Goal: Task Accomplishment & Management: Use online tool/utility

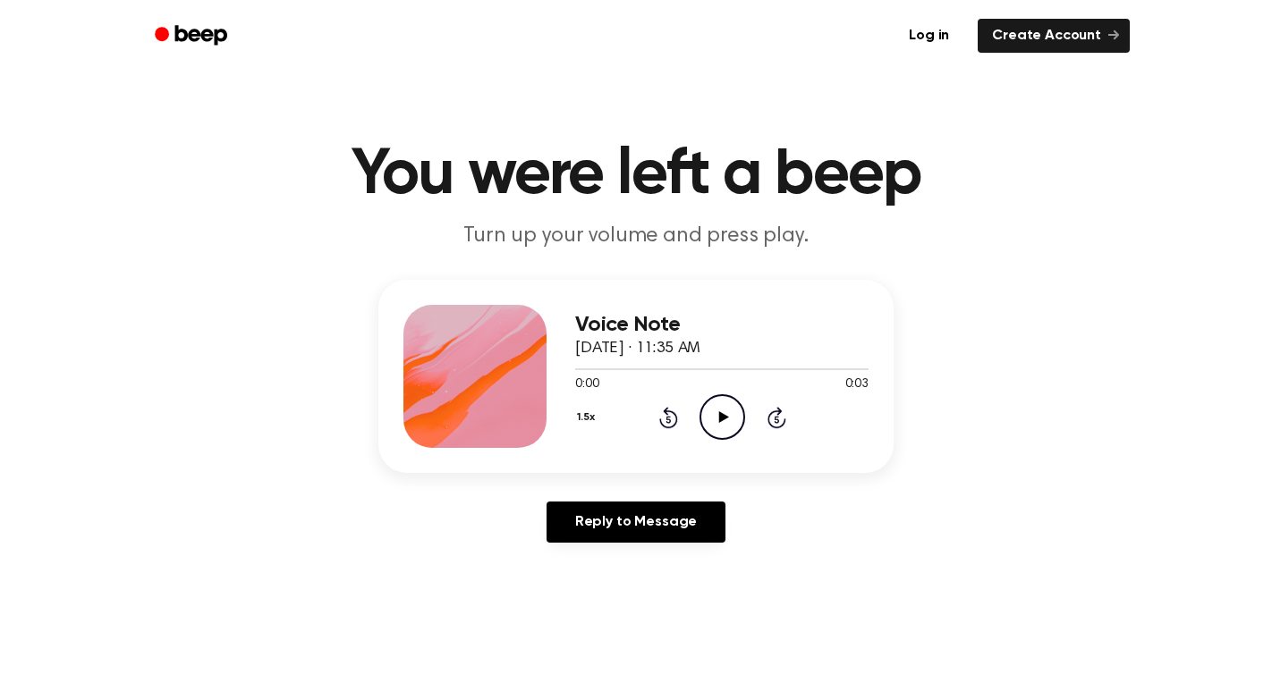
click at [713, 425] on icon "Play Audio" at bounding box center [722, 417] width 46 height 46
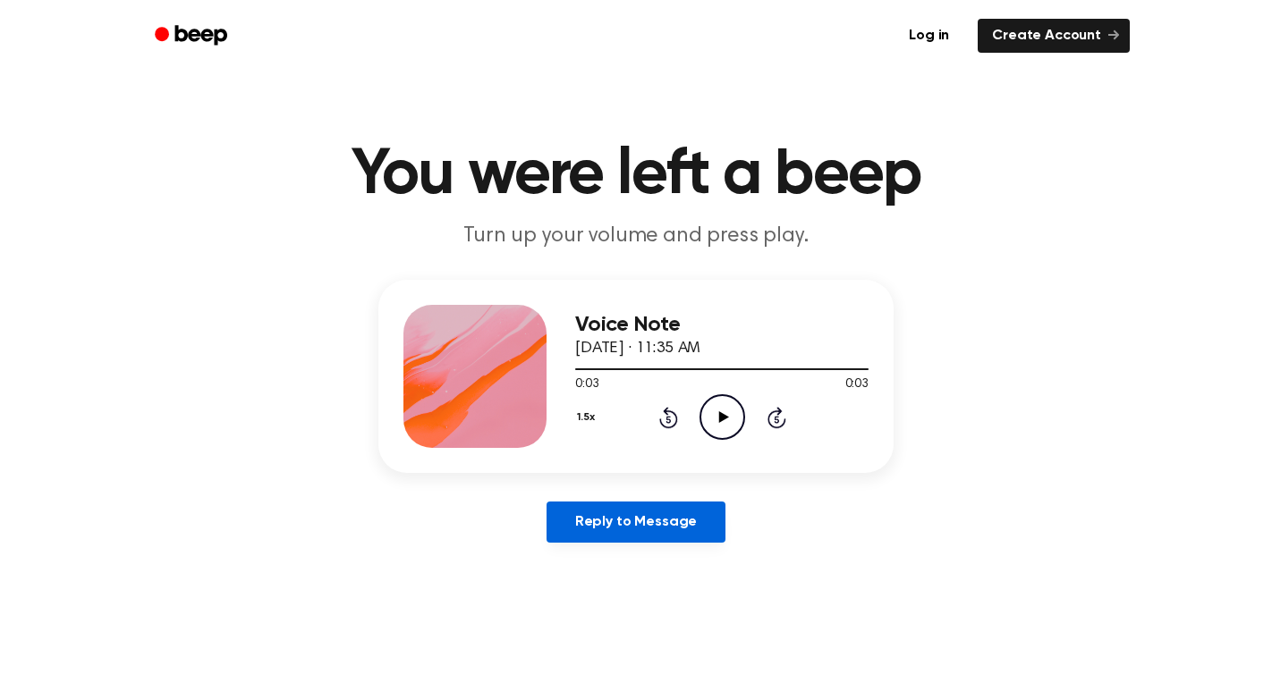
click at [667, 525] on link "Reply to Message" at bounding box center [635, 522] width 179 height 41
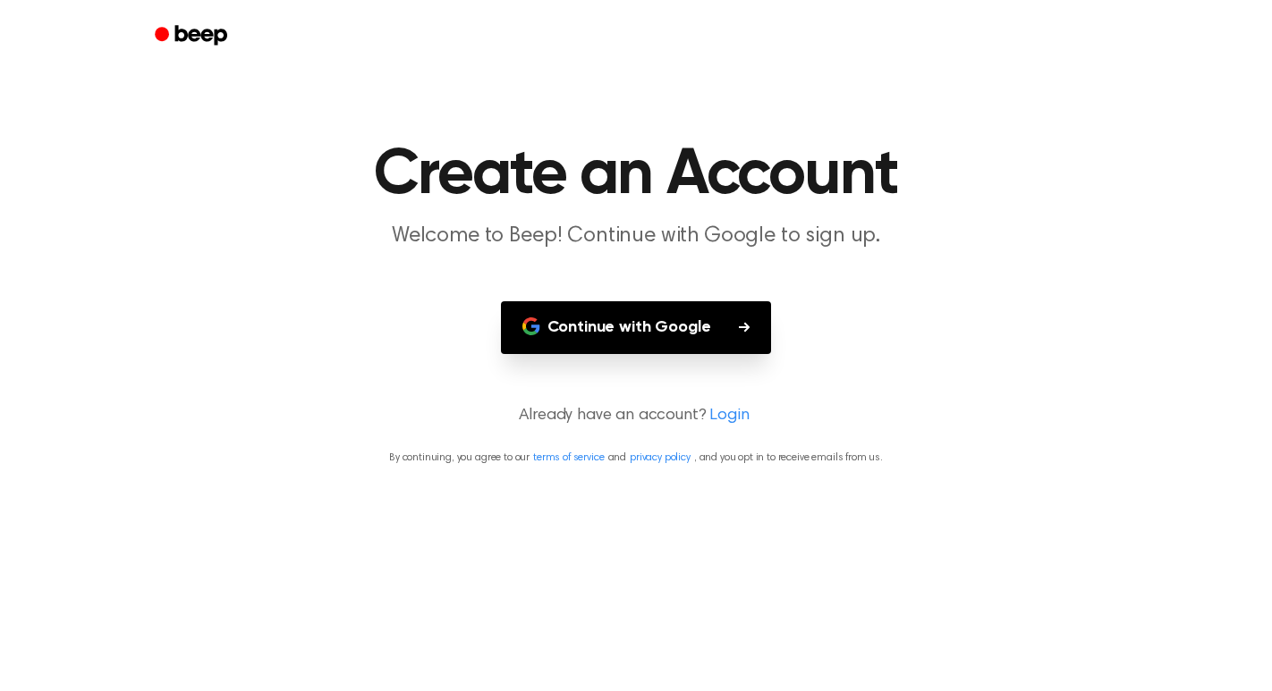
click at [724, 342] on button "Continue with Google" at bounding box center [636, 327] width 271 height 53
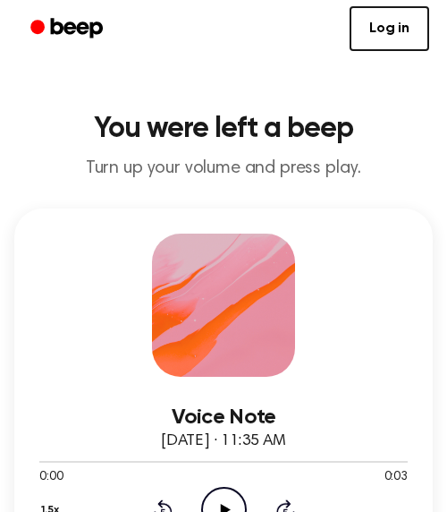
click at [232, 491] on icon "Play Audio" at bounding box center [224, 510] width 46 height 46
click at [224, 500] on icon "Pause Audio" at bounding box center [224, 510] width 46 height 46
click at [398, 23] on link "Log in" at bounding box center [390, 28] width 80 height 45
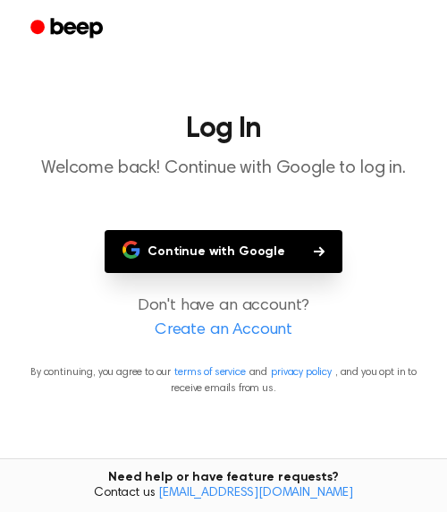
click at [243, 247] on button "Continue with Google" at bounding box center [224, 251] width 238 height 43
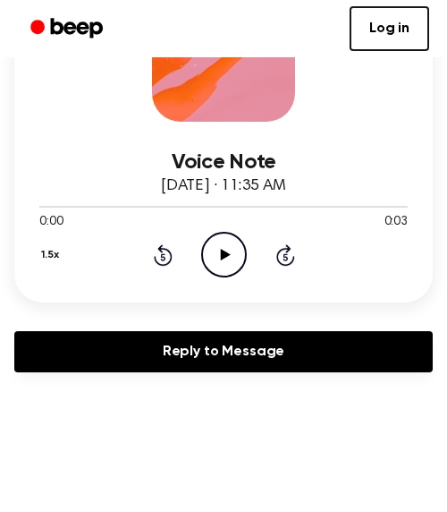
scroll to position [263, 0]
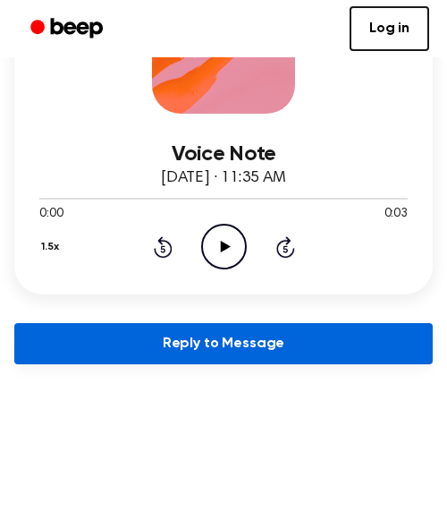
click at [134, 346] on link "Reply to Message" at bounding box center [223, 343] width 419 height 41
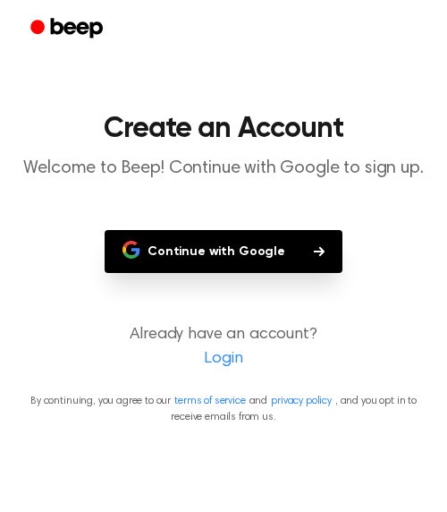
click at [265, 247] on button "Continue with Google" at bounding box center [224, 251] width 238 height 43
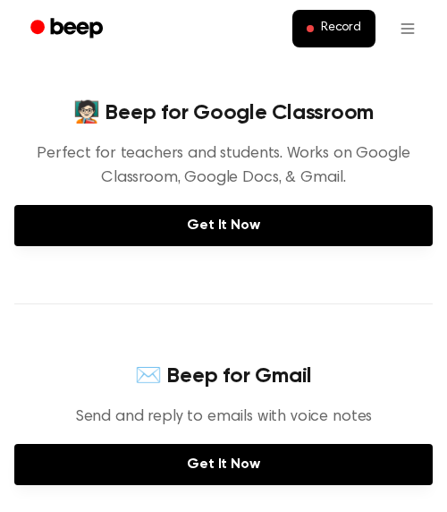
scroll to position [159, 0]
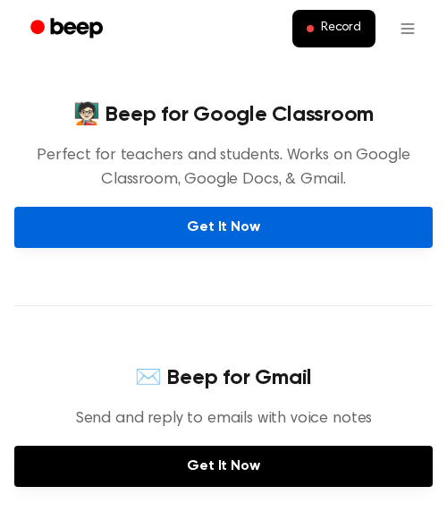
click at [216, 219] on link "Get It Now" at bounding box center [223, 227] width 419 height 41
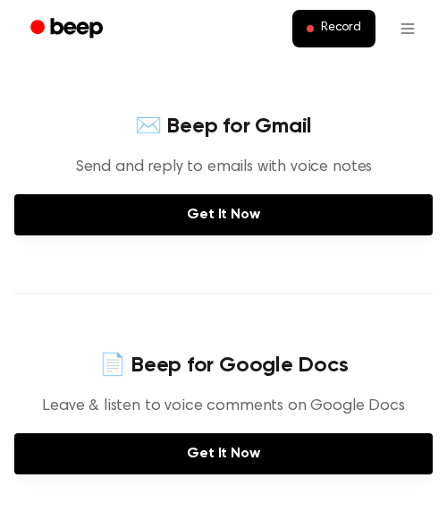
scroll to position [436, 0]
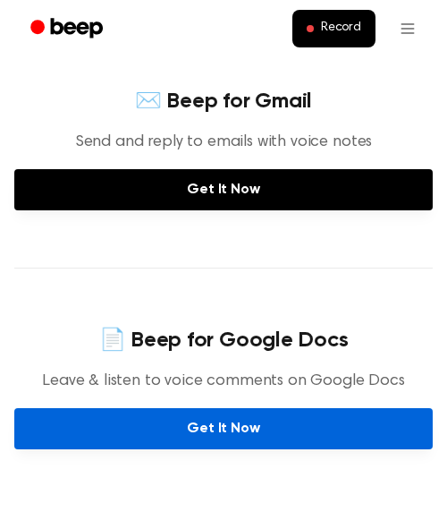
click at [199, 423] on link "Get It Now" at bounding box center [223, 428] width 419 height 41
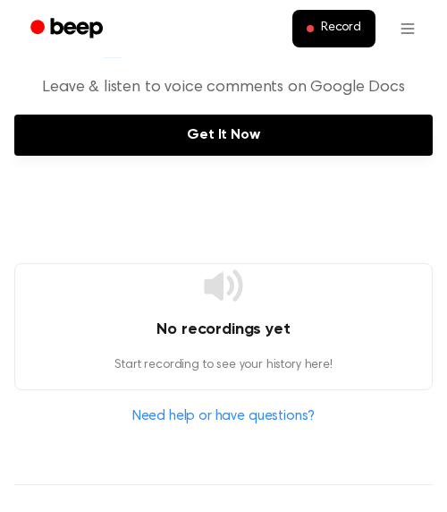
scroll to position [732, 0]
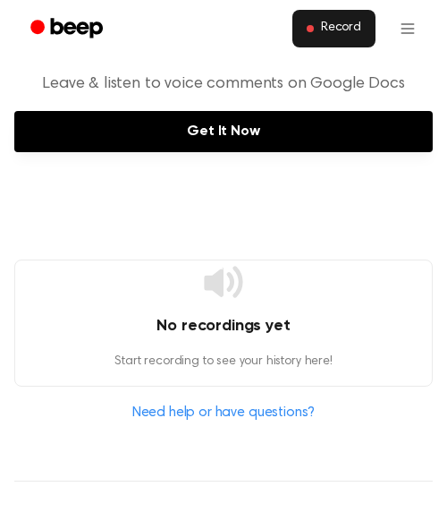
click at [317, 36] on button "Record" at bounding box center [333, 29] width 83 height 38
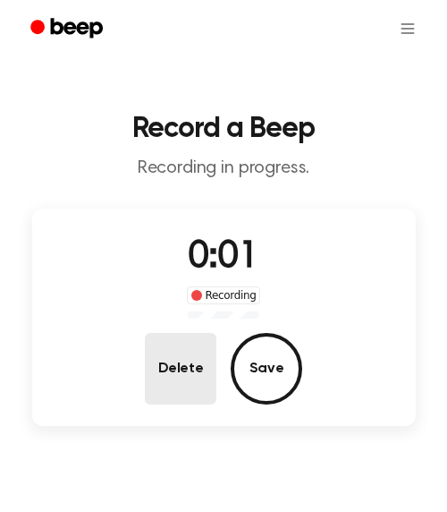
click at [208, 382] on button "Delete" at bounding box center [181, 369] width 72 height 72
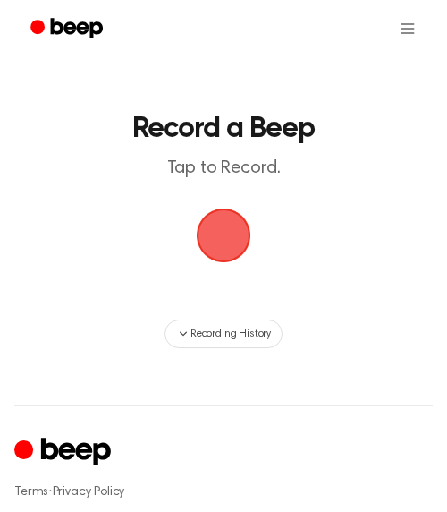
click at [210, 220] on span "button" at bounding box center [223, 235] width 75 height 75
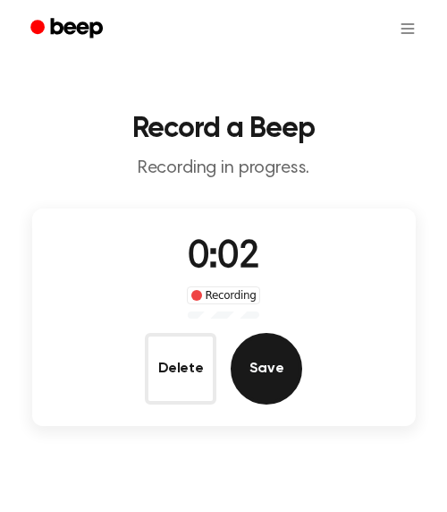
click at [282, 357] on button "Save" at bounding box center [267, 369] width 72 height 72
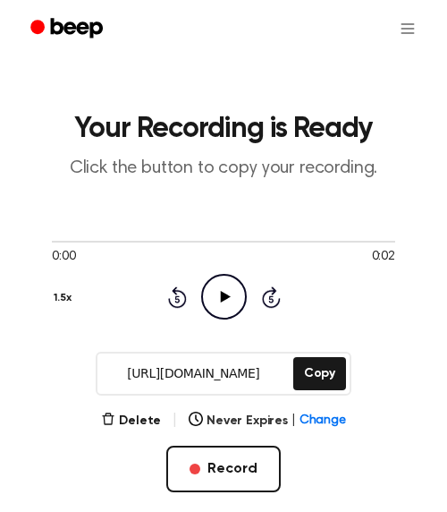
click at [226, 300] on icon "Play Audio" at bounding box center [224, 297] width 46 height 46
click at [222, 287] on icon "Pause Audio" at bounding box center [224, 297] width 46 height 46
click at [222, 287] on icon "Play Audio" at bounding box center [224, 297] width 46 height 46
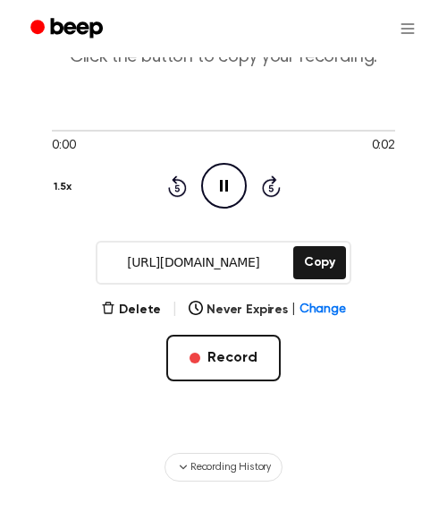
scroll to position [130, 0]
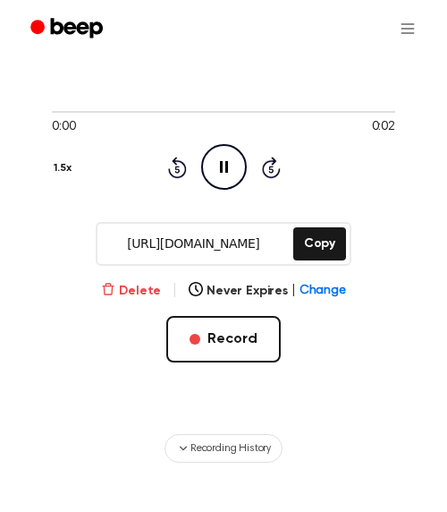
click at [127, 293] on button "Delete" at bounding box center [131, 291] width 60 height 19
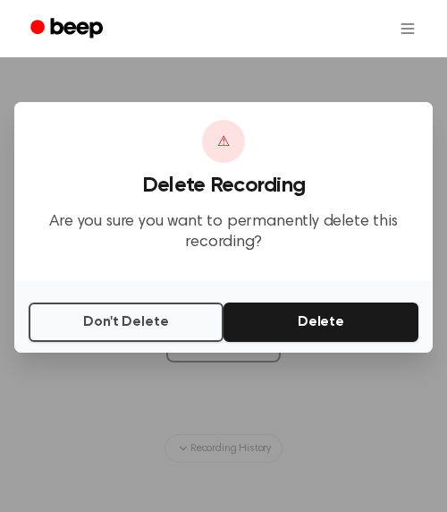
click at [252, 326] on button "Delete" at bounding box center [321, 321] width 195 height 39
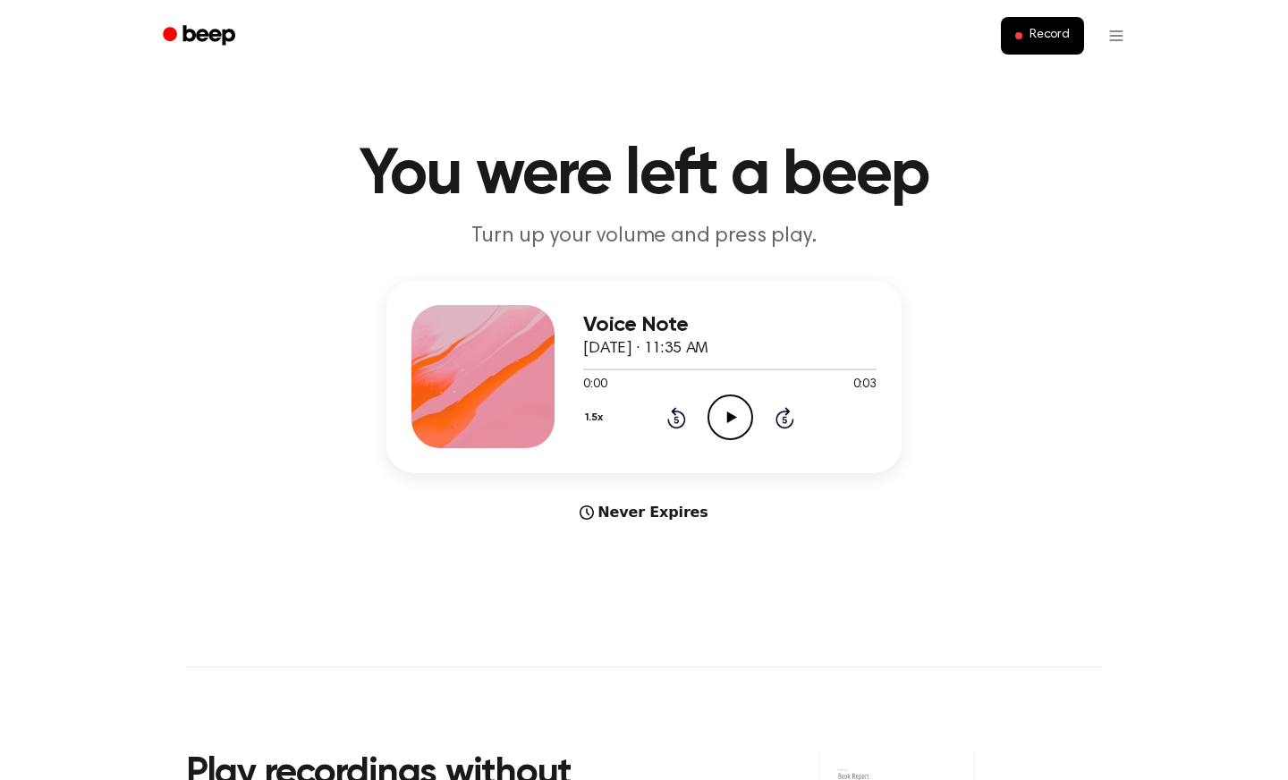
scroll to position [4, 0]
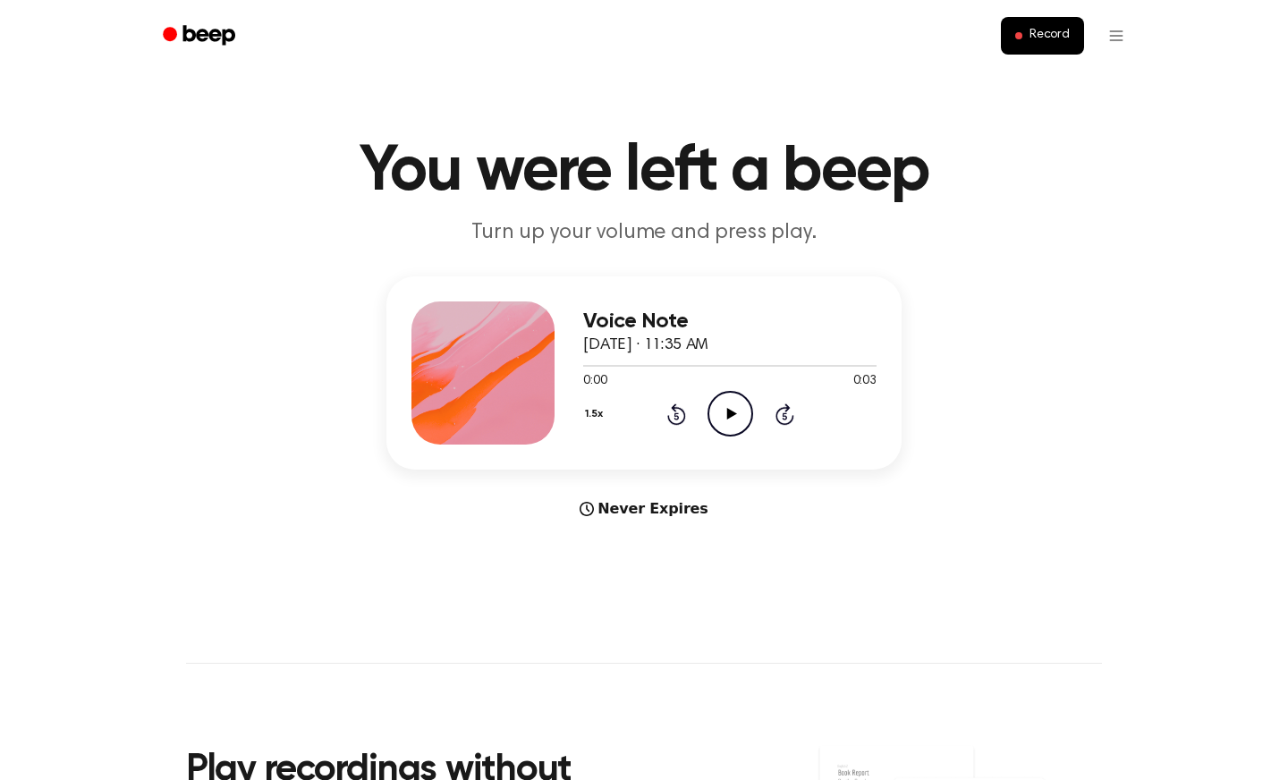
click at [729, 413] on icon at bounding box center [731, 414] width 10 height 12
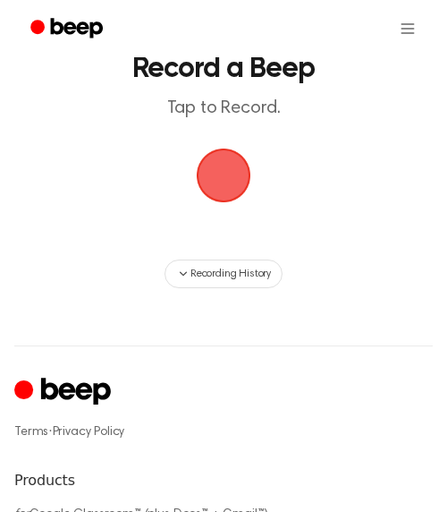
scroll to position [54, 0]
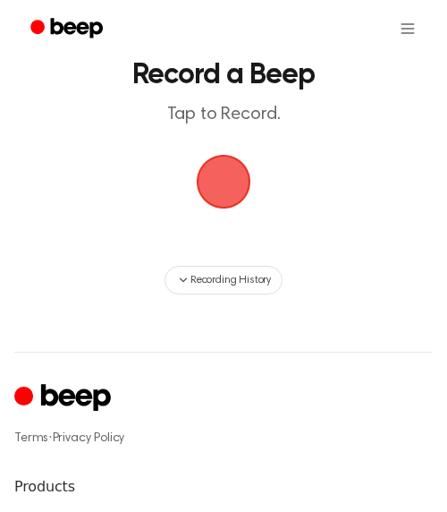
click at [231, 187] on span "button" at bounding box center [224, 182] width 55 height 55
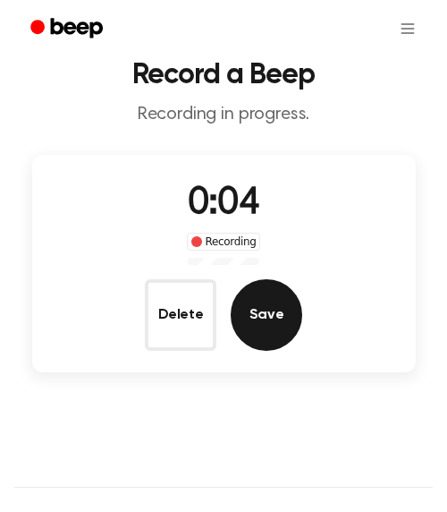
click at [261, 301] on button "Save" at bounding box center [267, 315] width 72 height 72
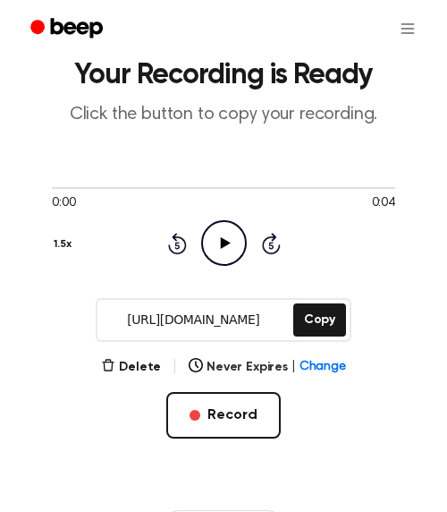
click at [226, 252] on icon "Play Audio" at bounding box center [224, 243] width 46 height 46
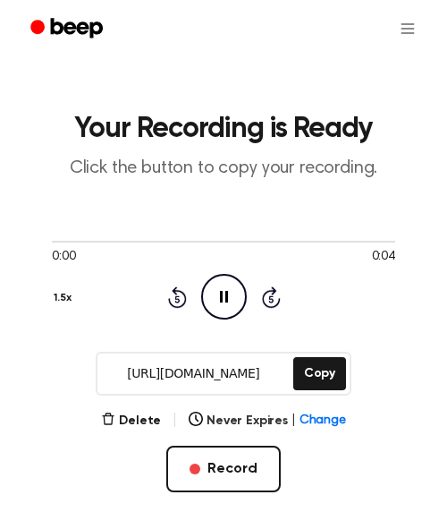
scroll to position [0, 0]
click at [270, 307] on icon at bounding box center [271, 296] width 19 height 21
click at [191, 287] on div "Rewind 5 seconds Pause Audio Skip 5 seconds" at bounding box center [224, 297] width 114 height 46
click at [137, 293] on div "0:00 0:04 1.5x Rewind 5 seconds Pause Audio Skip 5 seconds" at bounding box center [223, 276] width 343 height 86
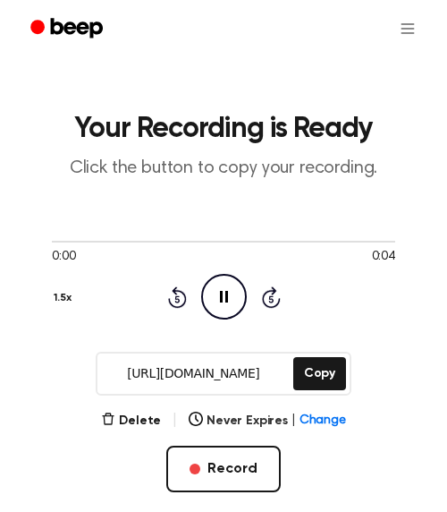
click at [232, 300] on icon "Pause Audio" at bounding box center [224, 297] width 46 height 46
click at [267, 171] on p "Click the button to copy your recording." at bounding box center [223, 168] width 419 height 22
click at [308, 368] on button "Copy" at bounding box center [319, 373] width 53 height 33
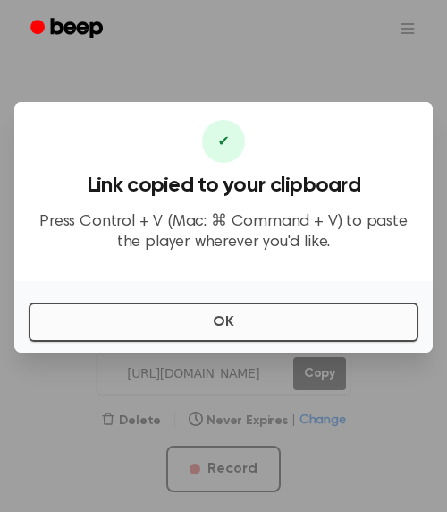
click at [232, 318] on button "OK" at bounding box center [224, 321] width 390 height 39
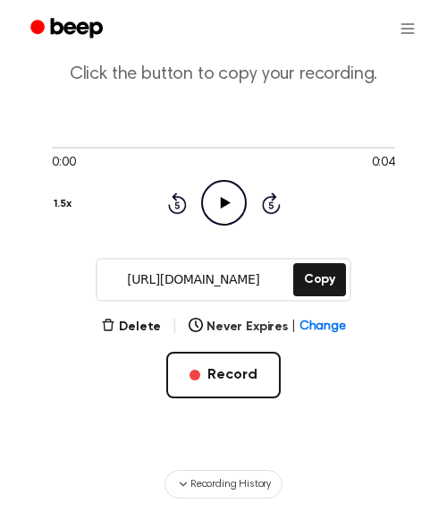
scroll to position [98, 0]
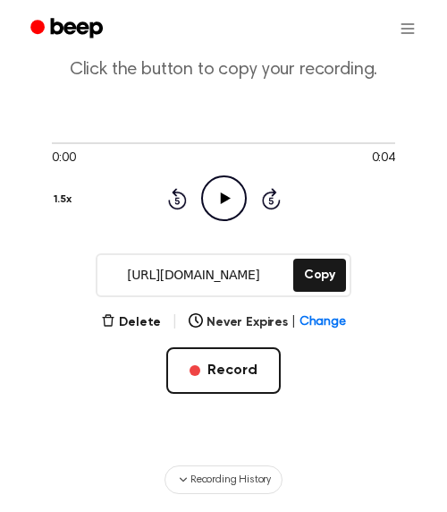
click at [221, 213] on icon "Play Audio" at bounding box center [224, 198] width 46 height 46
click at [326, 272] on button "Copy" at bounding box center [319, 274] width 53 height 33
click at [325, 267] on button "Copy" at bounding box center [319, 274] width 53 height 33
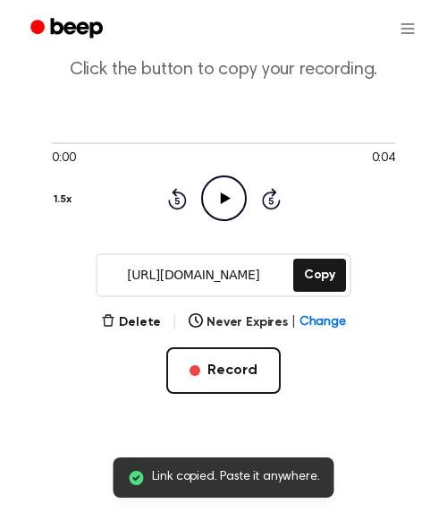
click at [277, 194] on icon "Skip 5 seconds" at bounding box center [271, 198] width 20 height 23
click at [369, 137] on div at bounding box center [223, 142] width 343 height 14
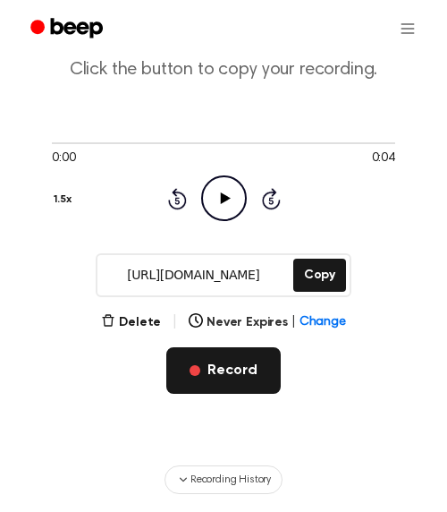
click at [238, 374] on button "Record" at bounding box center [223, 370] width 114 height 47
click at [238, 377] on button "Record" at bounding box center [223, 370] width 114 height 47
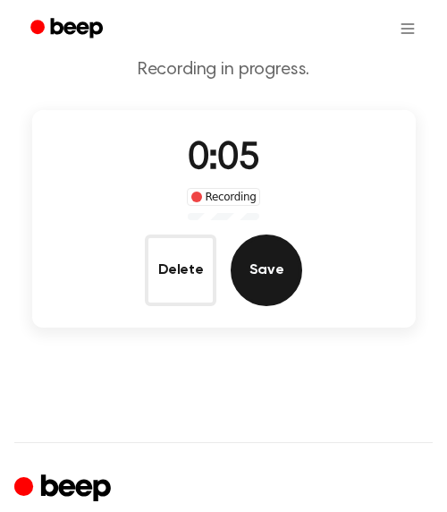
click at [274, 284] on button "Save" at bounding box center [267, 270] width 72 height 72
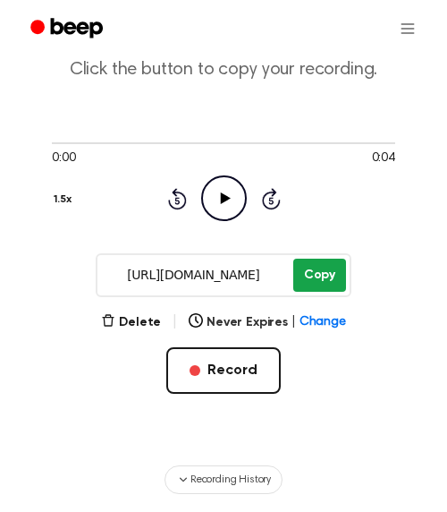
click at [321, 274] on button "Copy" at bounding box center [319, 274] width 53 height 33
click at [271, 179] on div "Rewind 5 seconds Play Audio Skip 5 seconds" at bounding box center [224, 198] width 114 height 46
click at [277, 118] on div "0:00 0:04 1.5x Rewind 5 seconds Play Audio Skip 5 seconds" at bounding box center [223, 178] width 343 height 136
click at [277, 119] on div "0:00 0:04 1.5x Rewind 5 seconds Play Audio Skip 5 seconds" at bounding box center [223, 178] width 343 height 136
click at [355, 26] on div at bounding box center [223, 28] width 411 height 57
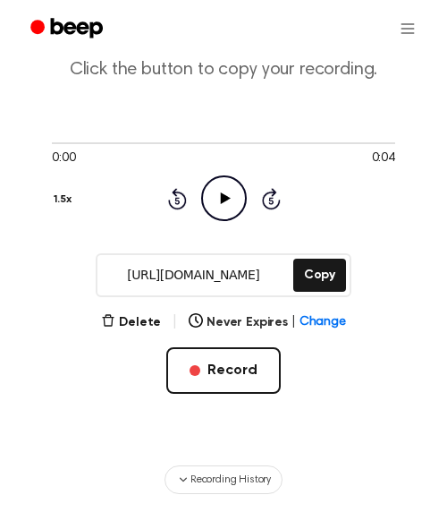
click at [355, 27] on div at bounding box center [223, 28] width 411 height 57
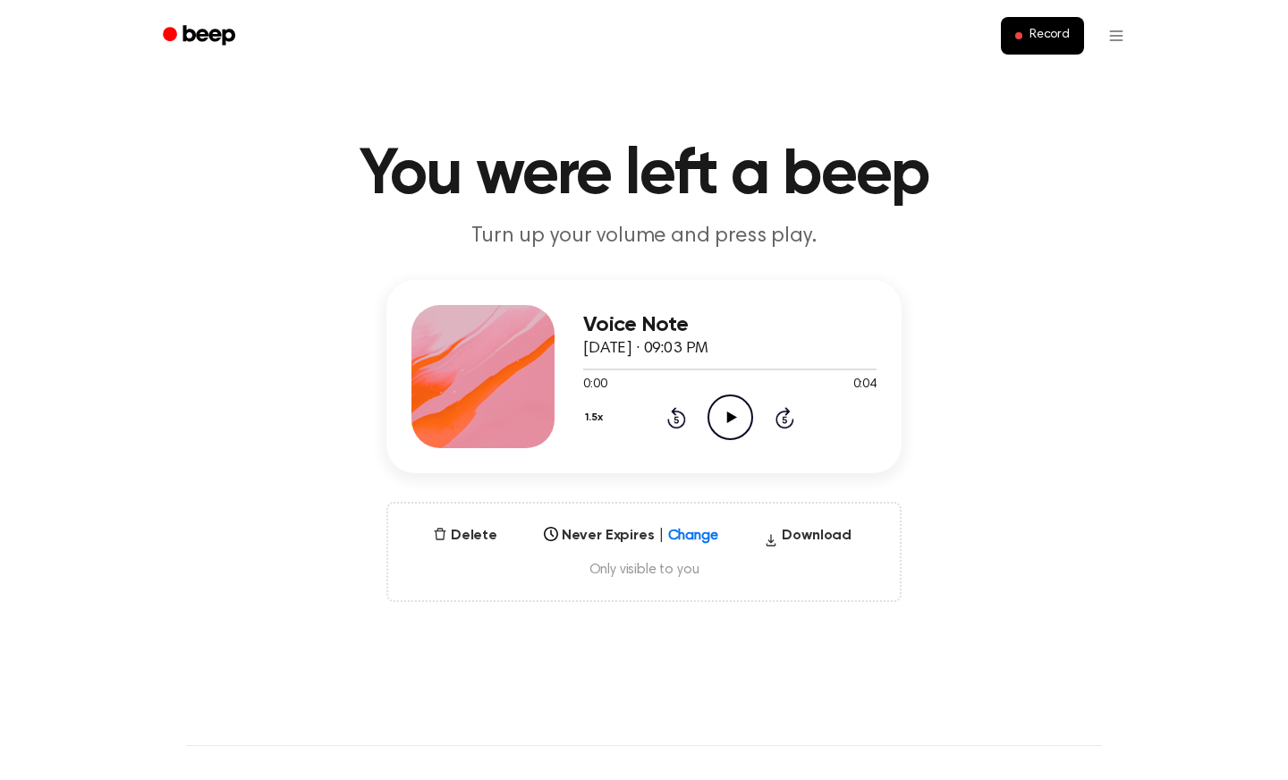
click at [731, 408] on icon "Play Audio" at bounding box center [730, 417] width 46 height 46
click at [940, 409] on div "Voice Note September 24, 2025 · 09:03 PM 0:04 0:04 Your browser does not suppor…" at bounding box center [643, 441] width 1245 height 322
click at [757, 322] on h3 "Voice Note" at bounding box center [729, 325] width 293 height 24
click at [757, 321] on h3 "Voice Note" at bounding box center [729, 325] width 293 height 24
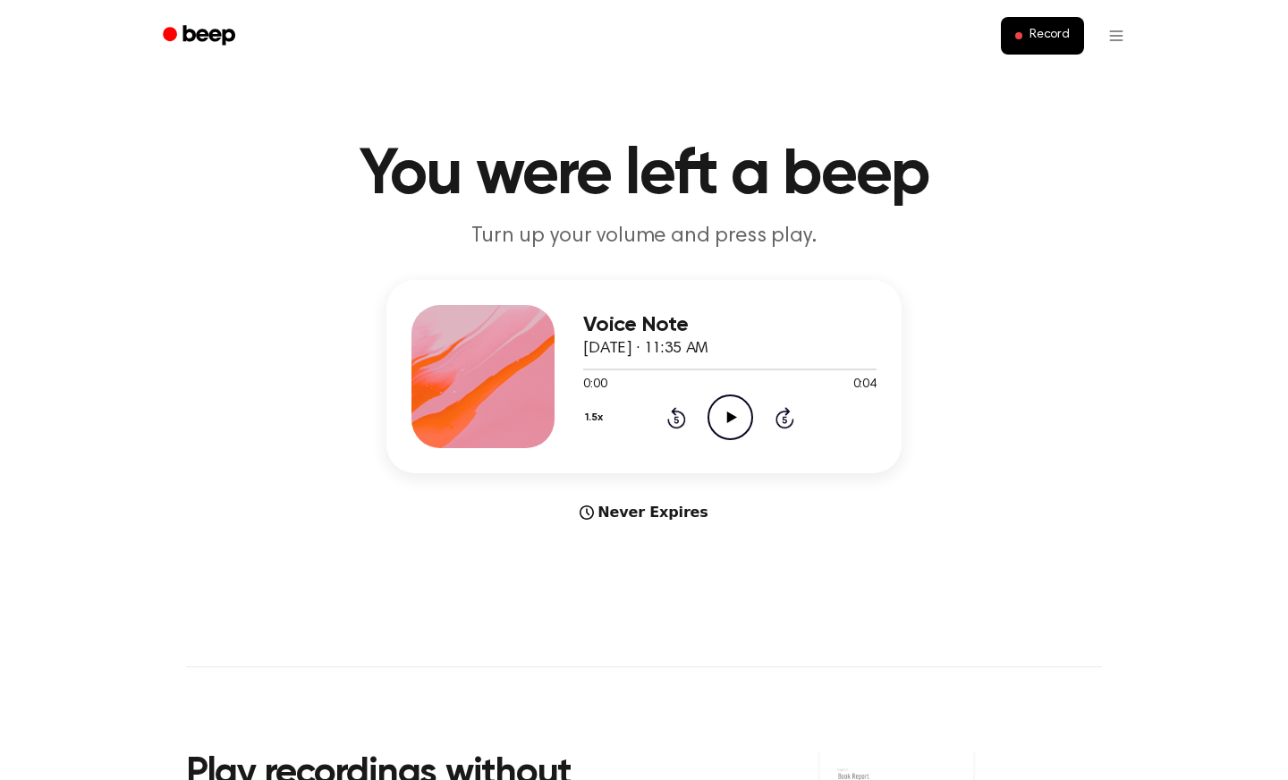
click at [732, 426] on icon "Play Audio" at bounding box center [730, 417] width 46 height 46
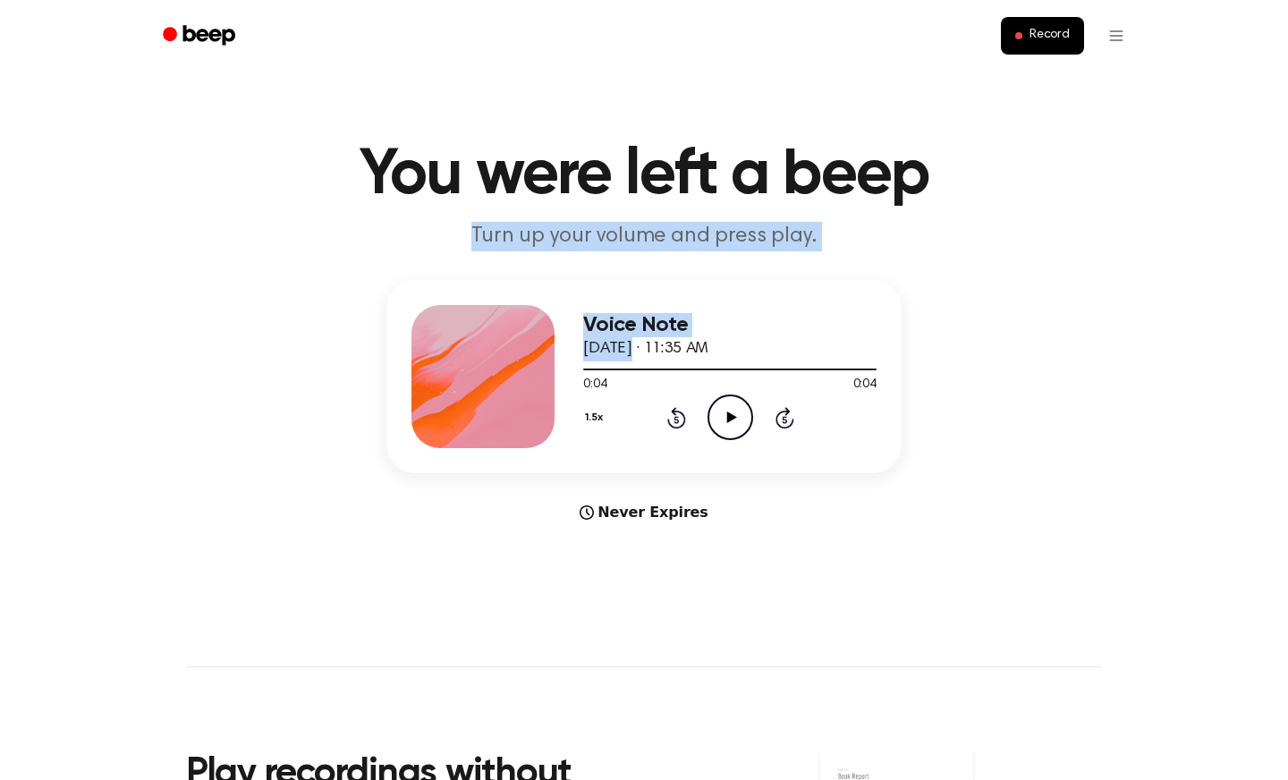
drag, startPoint x: 663, startPoint y: 309, endPoint x: 1003, endPoint y: 164, distance: 370.6
click at [988, 183] on main "You were left a beep Turn up your volume and press play. Voice Note October 2, …" at bounding box center [644, 534] width 1288 height 1069
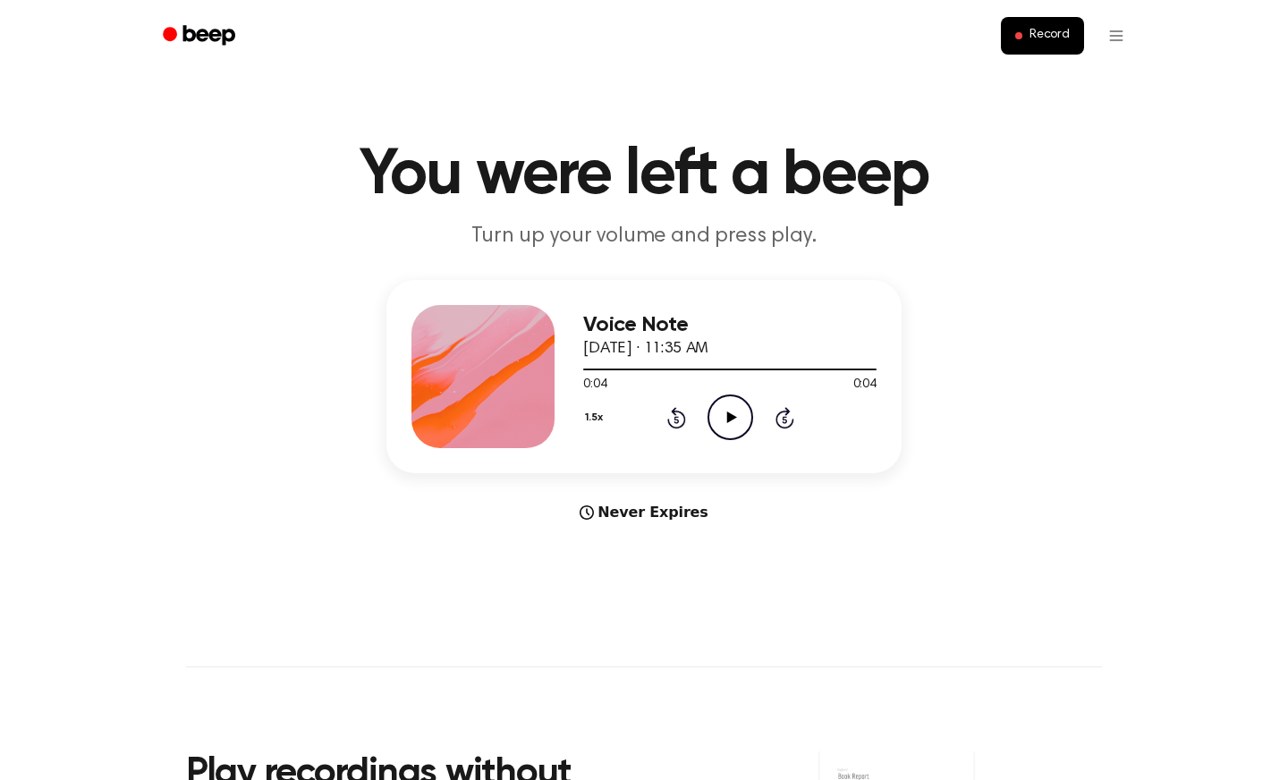
click at [1041, 11] on div "Record" at bounding box center [643, 36] width 987 height 72
click at [1045, 26] on button "Record" at bounding box center [1042, 36] width 83 height 38
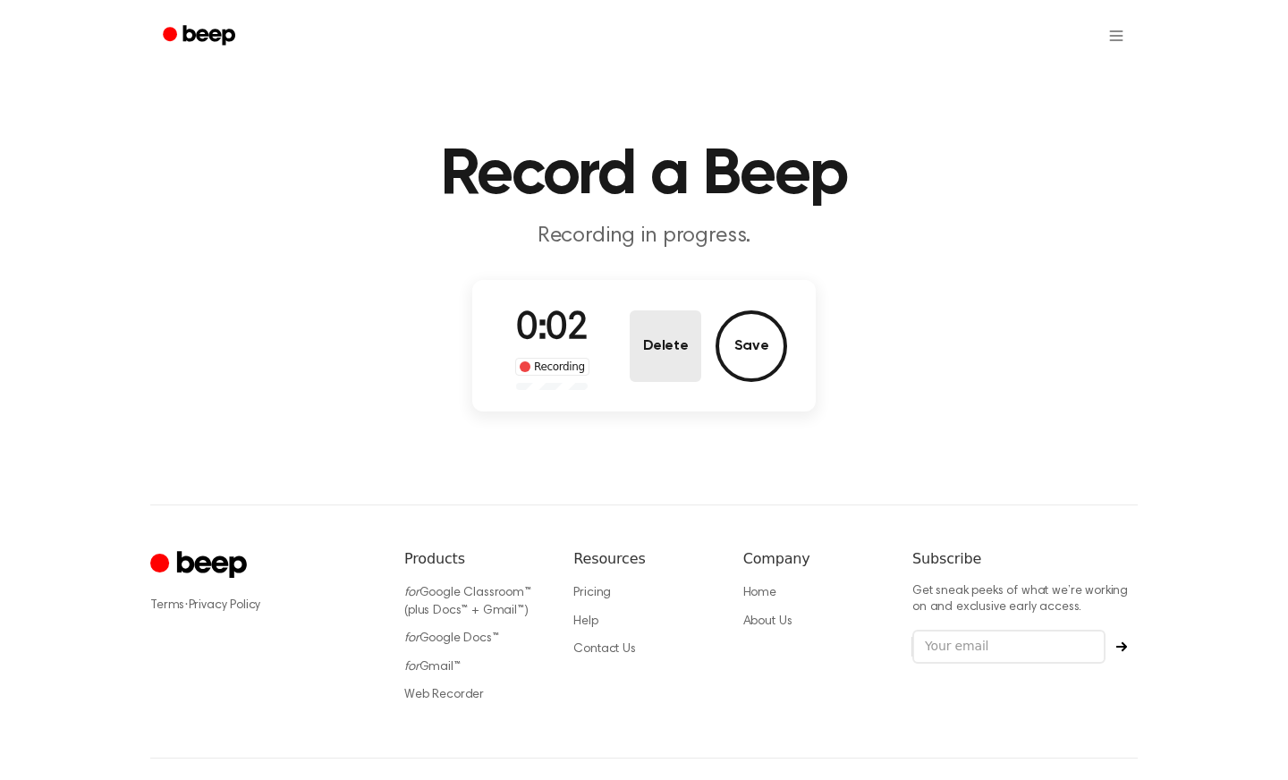
click at [664, 351] on button "Delete" at bounding box center [666, 346] width 72 height 72
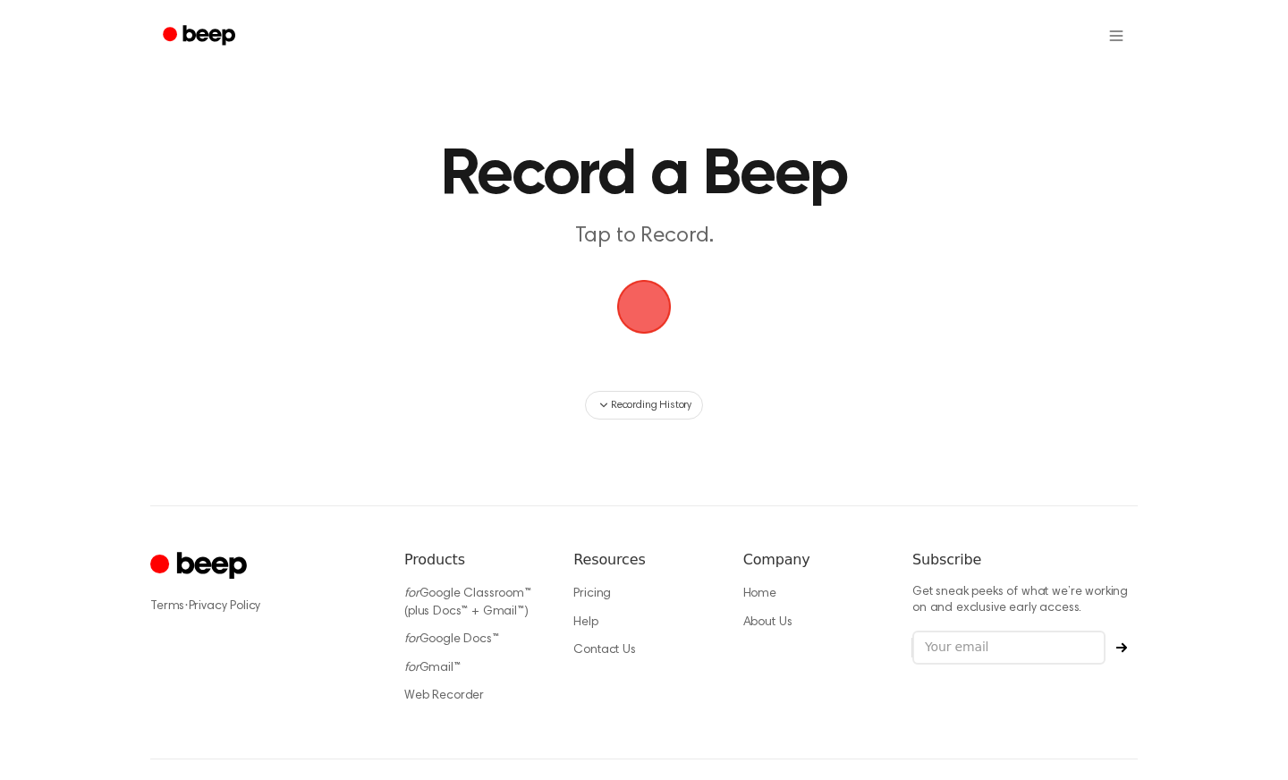
click at [642, 310] on span "button" at bounding box center [644, 306] width 95 height 95
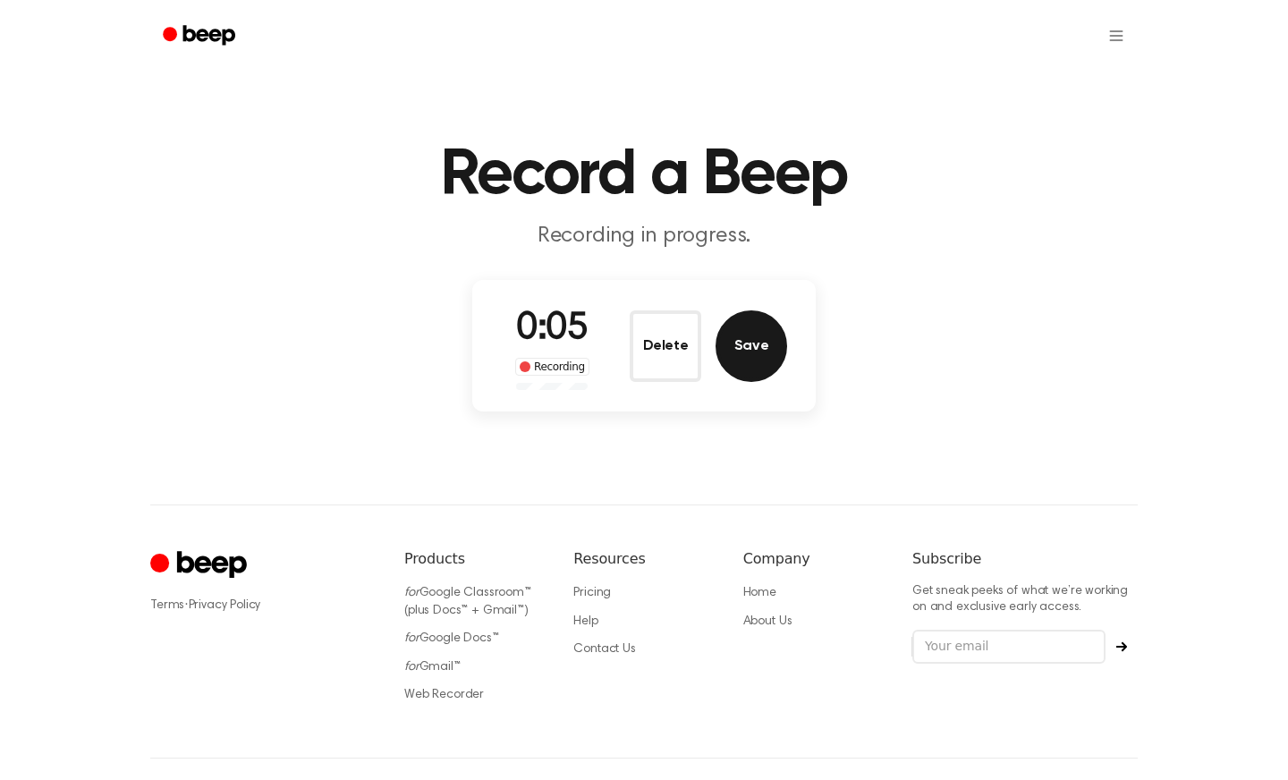
click at [756, 357] on button "Save" at bounding box center [751, 346] width 72 height 72
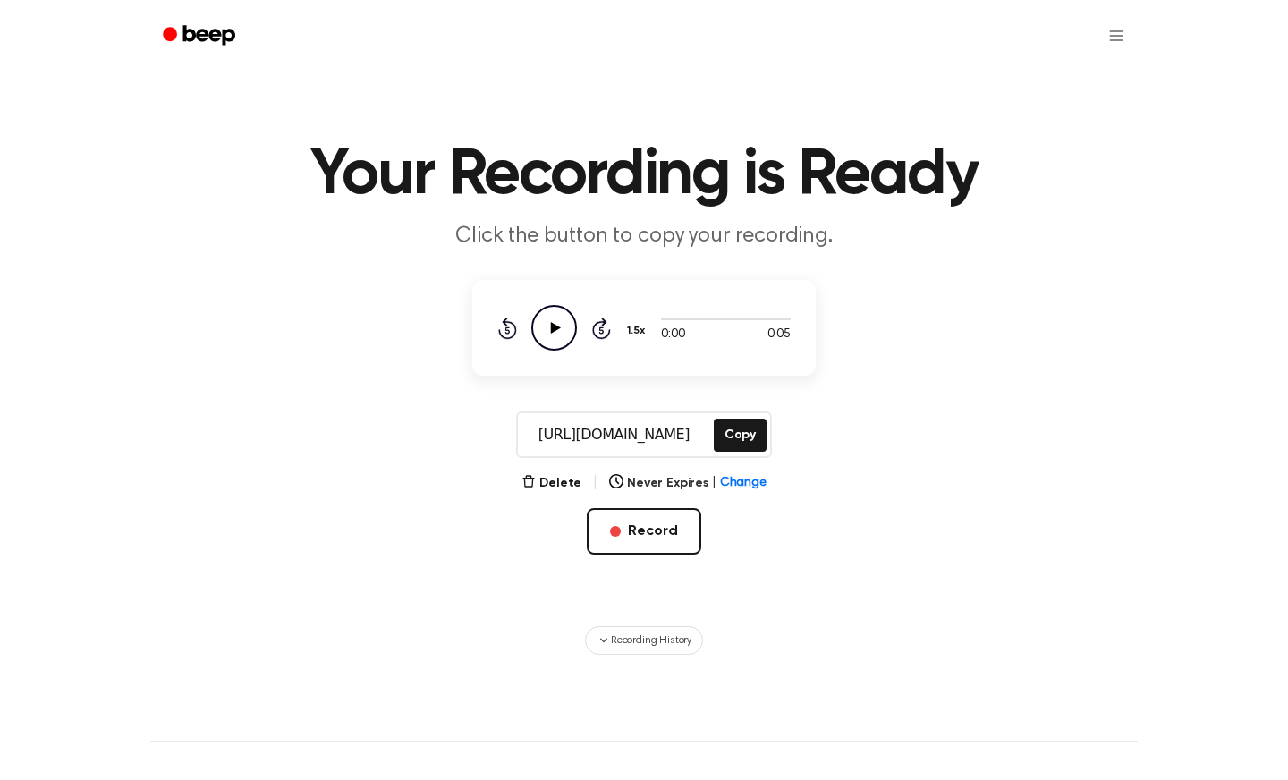
click at [517, 324] on div "Rewind 5 seconds Play Audio Skip 5 seconds" at bounding box center [554, 328] width 114 height 46
click at [554, 332] on icon at bounding box center [556, 328] width 10 height 12
click at [736, 426] on button "Copy" at bounding box center [740, 435] width 53 height 33
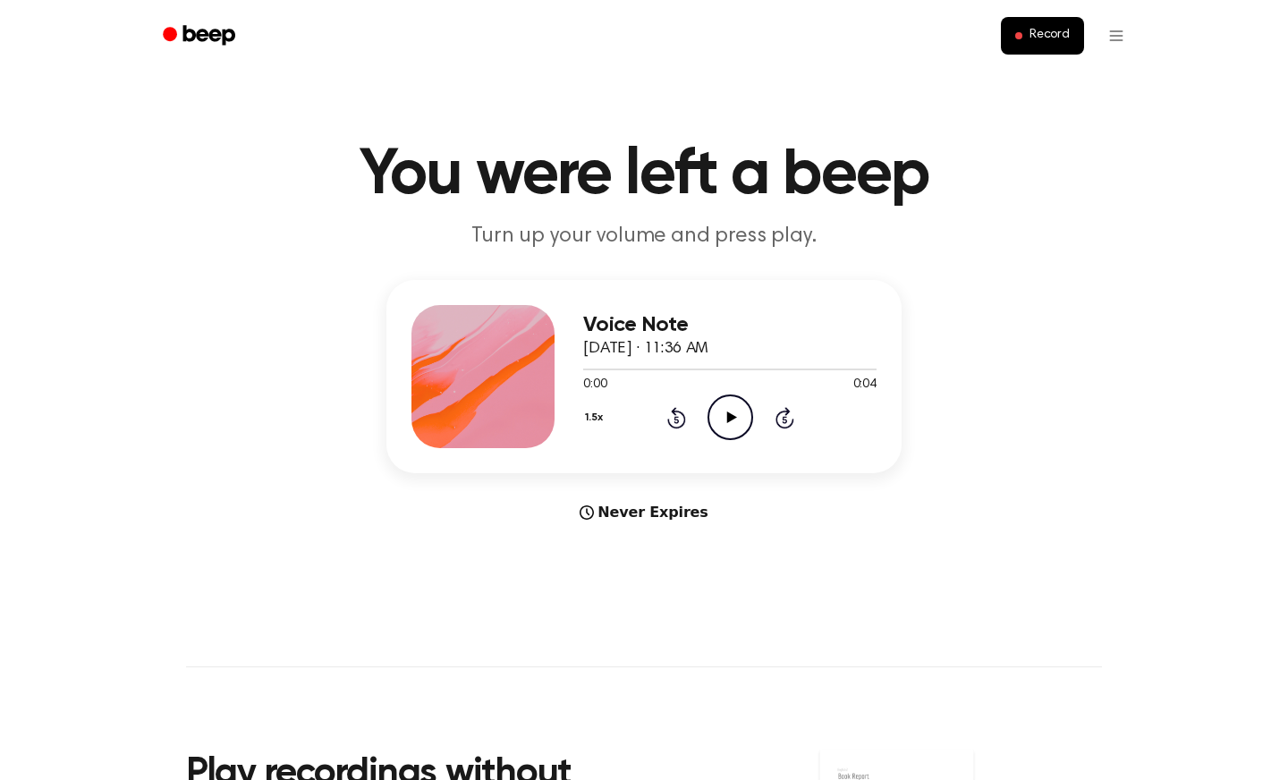
click at [731, 425] on icon "Play Audio" at bounding box center [730, 417] width 46 height 46
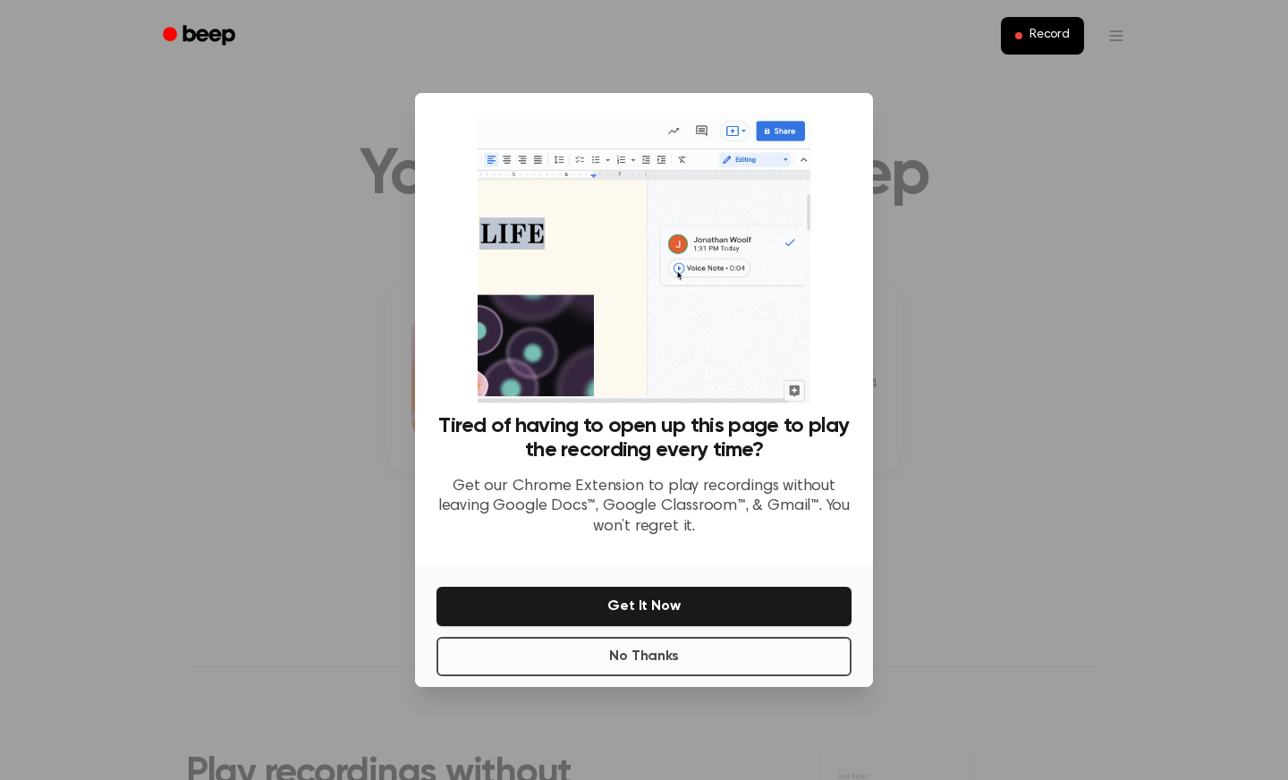
click at [677, 647] on button "No Thanks" at bounding box center [643, 656] width 415 height 39
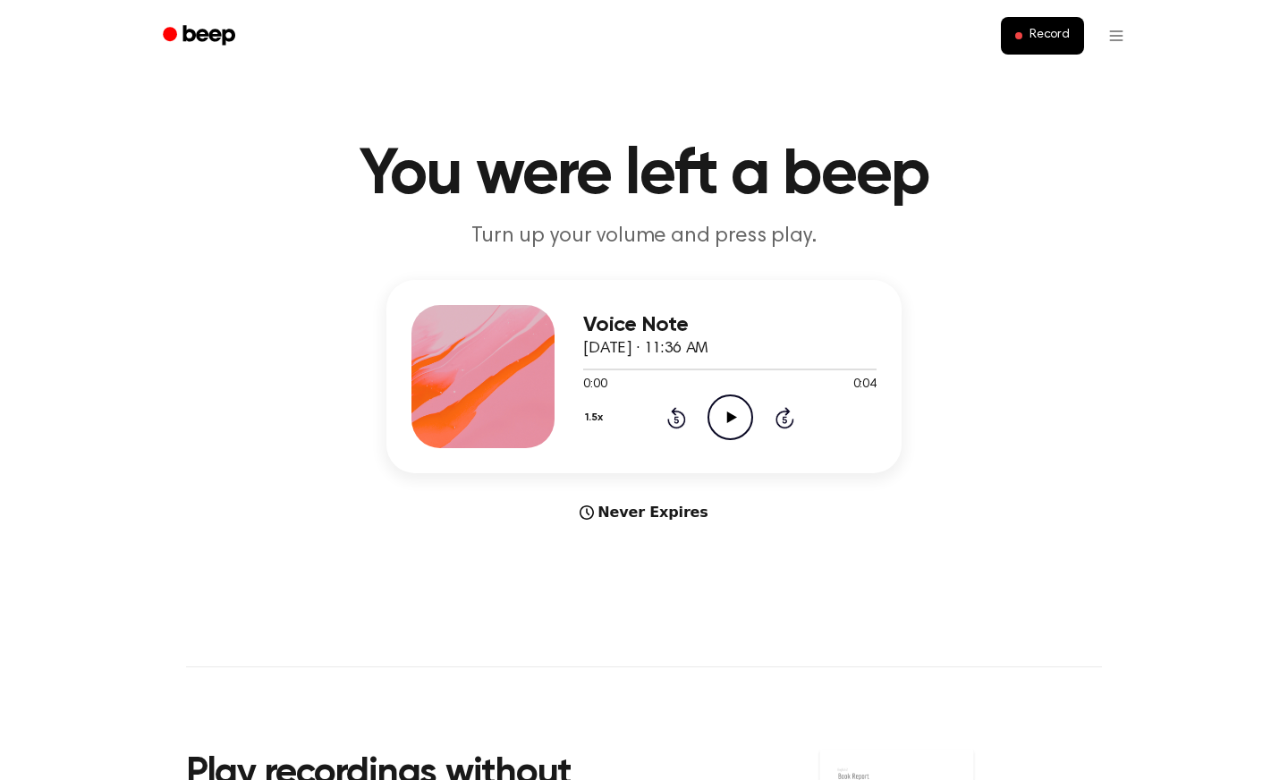
click at [726, 427] on icon "Play Audio" at bounding box center [730, 417] width 46 height 46
click at [726, 427] on icon "Pause Audio" at bounding box center [730, 417] width 46 height 46
click at [723, 427] on icon "Play Audio" at bounding box center [730, 417] width 46 height 46
click at [423, 563] on main "You were left a beep Turn up your volume and press play. Voice Note [DATE] · 11…" at bounding box center [644, 534] width 1288 height 1069
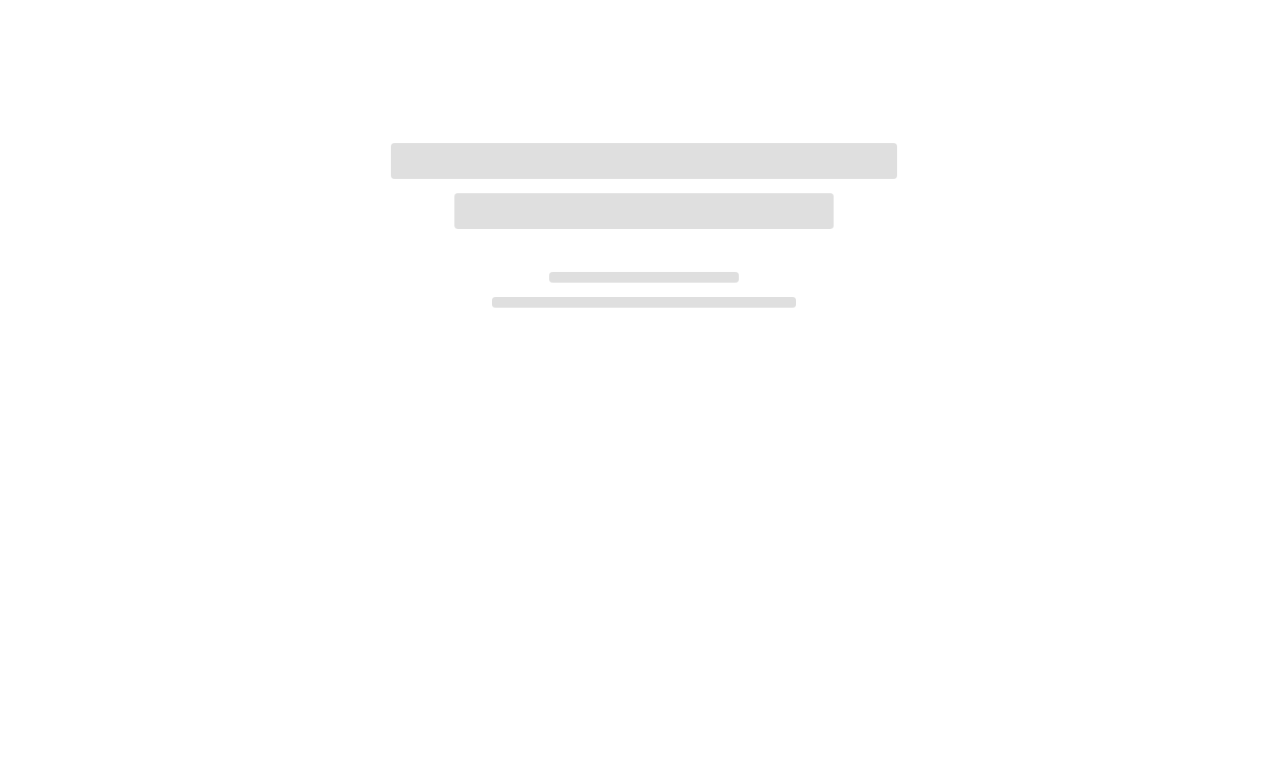
click at [505, 620] on div at bounding box center [644, 390] width 1288 height 780
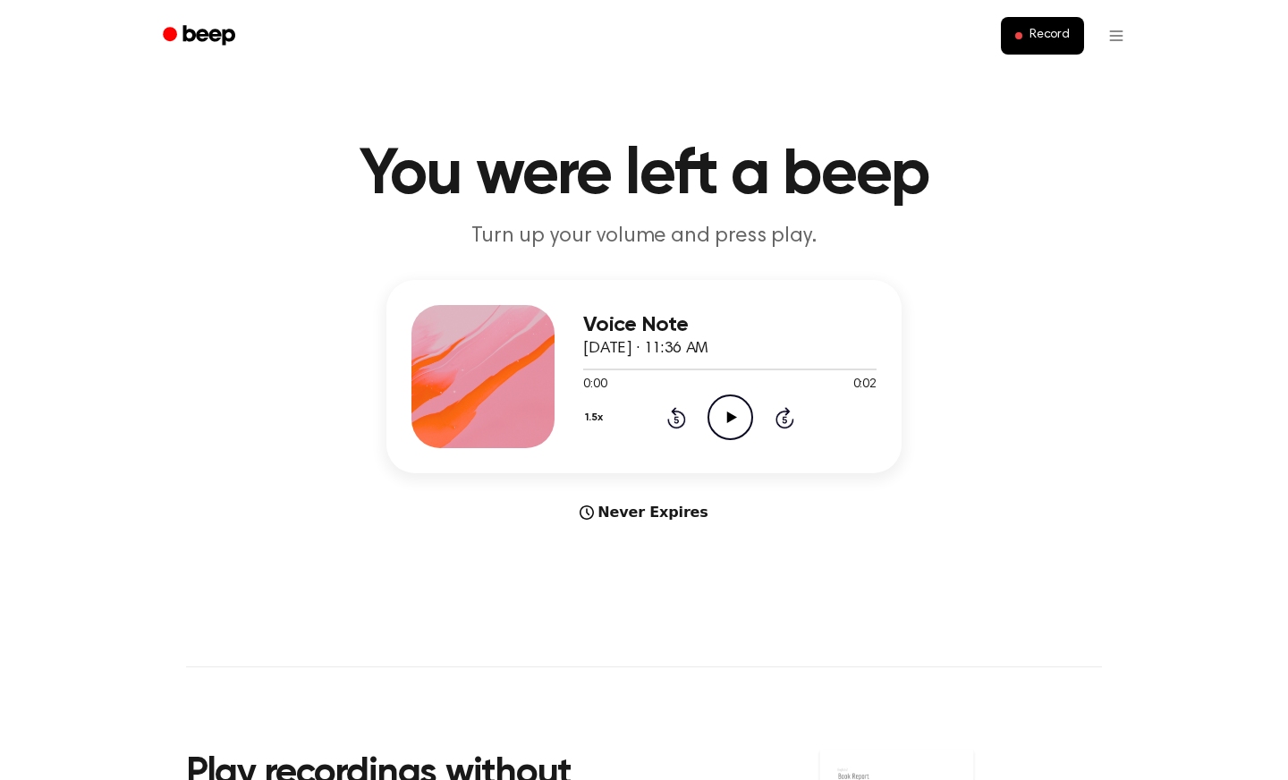
click at [721, 429] on icon "Play Audio" at bounding box center [730, 417] width 46 height 46
click at [446, 524] on main "You were left a beep Turn up your volume and press play. Voice Note [DATE] · 11…" at bounding box center [644, 534] width 1288 height 1069
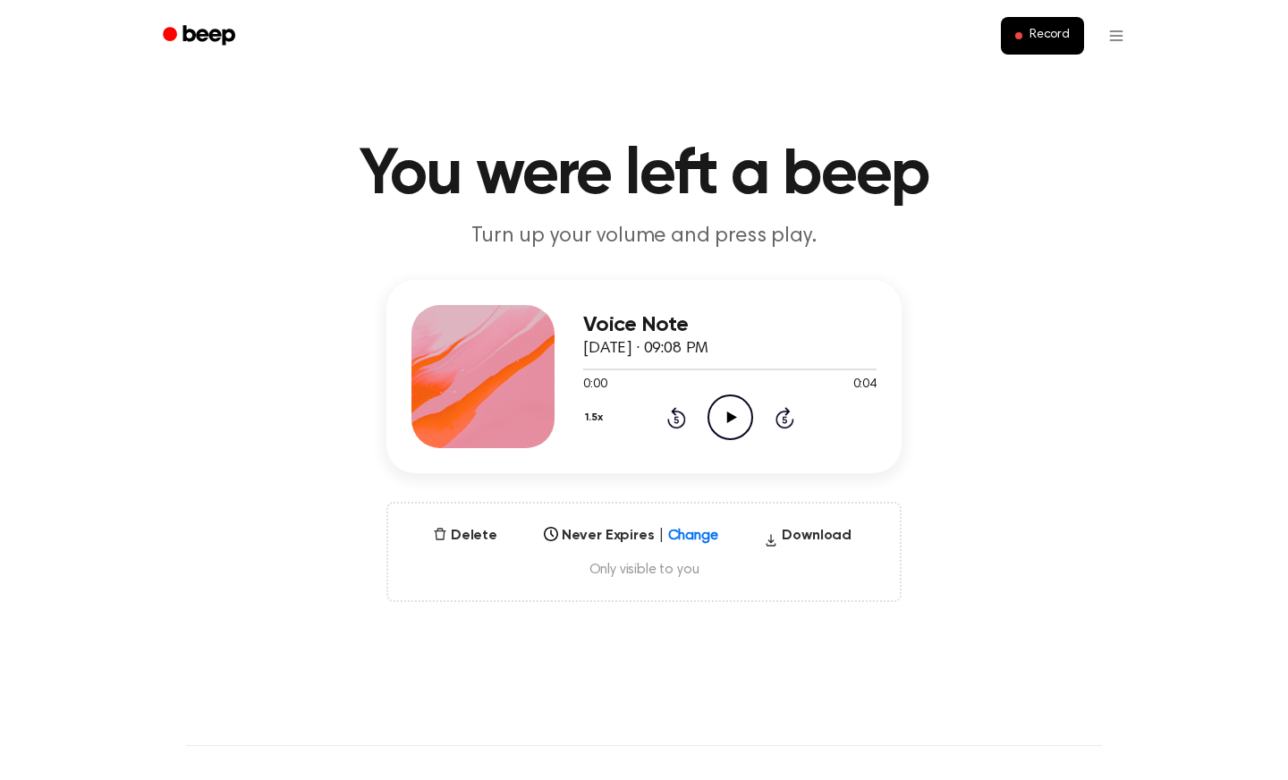
click at [735, 414] on icon "Play Audio" at bounding box center [730, 417] width 46 height 46
drag, startPoint x: 1021, startPoint y: 410, endPoint x: 1047, endPoint y: 422, distance: 28.8
click at [1047, 422] on div "Voice Note September 24, 2025 · 09:08 PM 0:04 0:04 Your browser does not suppor…" at bounding box center [643, 441] width 1245 height 322
click at [994, 300] on div "Voice Note September 24, 2025 · 09:08 PM 0:04 0:04 Your browser does not suppor…" at bounding box center [643, 441] width 1245 height 322
click at [814, 284] on div "Voice Note September 24, 2025 · 09:08 PM 0:04 0:04 Your browser does not suppor…" at bounding box center [643, 376] width 515 height 193
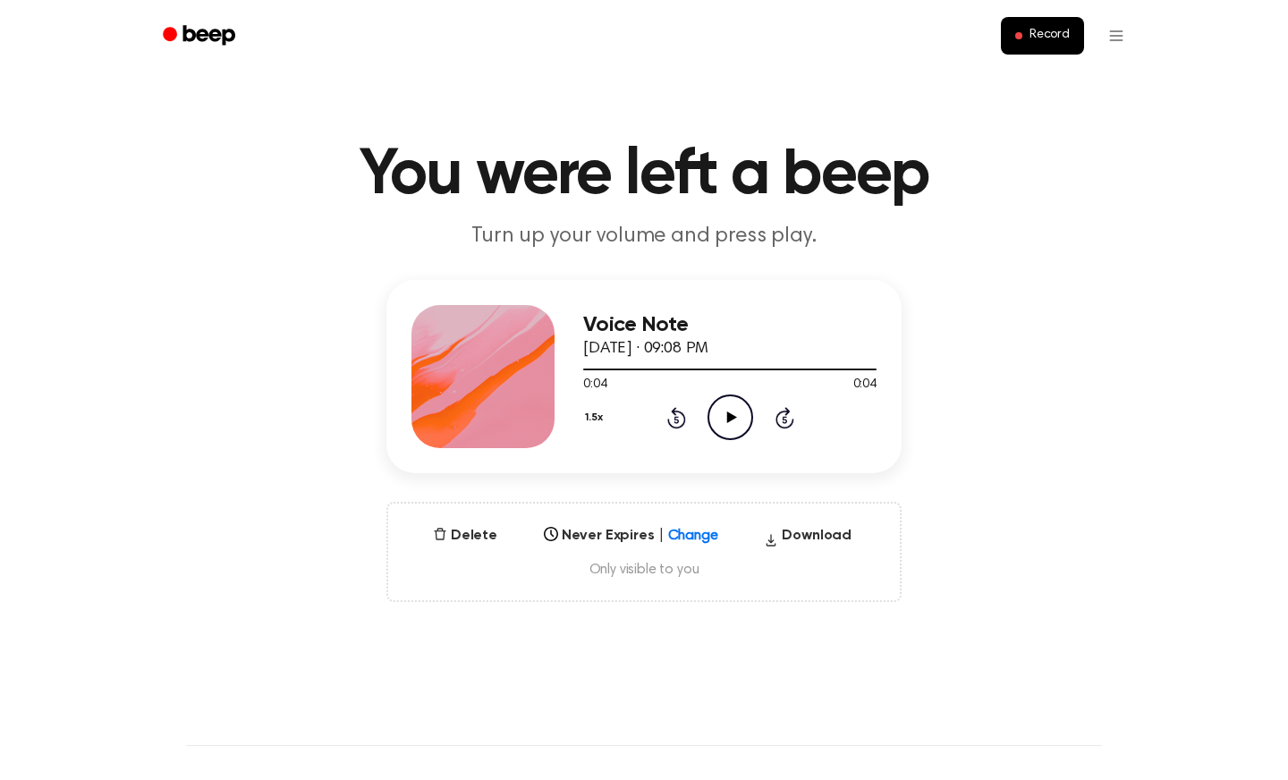
click at [814, 284] on div "Voice Note September 24, 2025 · 09:08 PM 0:04 0:04 Your browser does not suppor…" at bounding box center [643, 376] width 515 height 193
